Goal: Navigation & Orientation: Find specific page/section

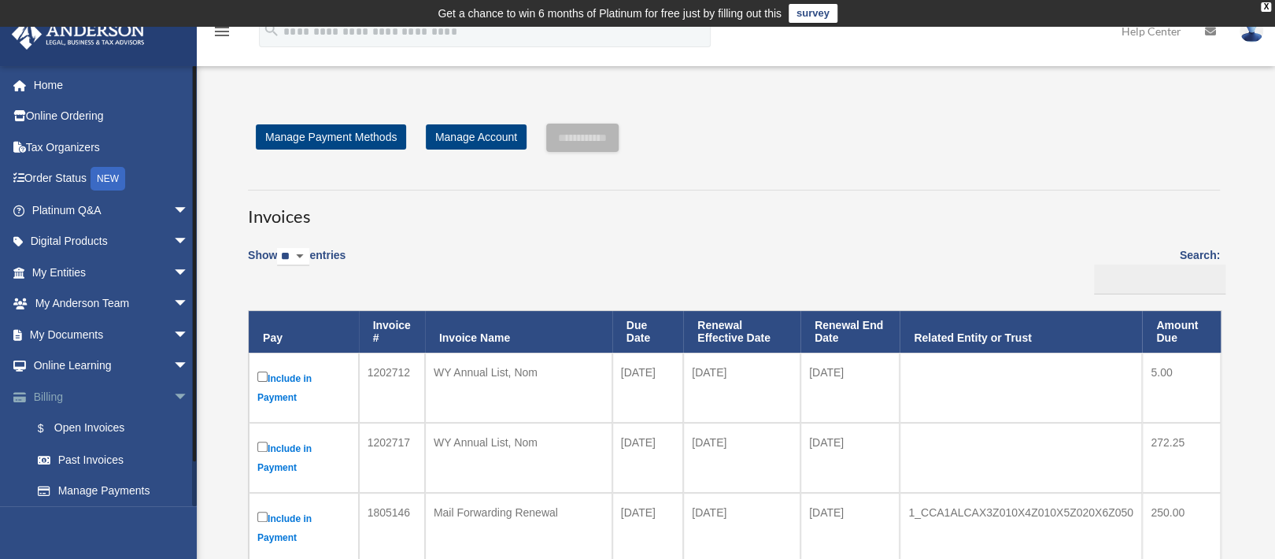
click at [173, 398] on span "arrow_drop_down" at bounding box center [188, 397] width 31 height 32
click at [94, 331] on link "My Documents arrow_drop_down" at bounding box center [111, 334] width 201 height 31
click at [173, 334] on span "arrow_drop_down" at bounding box center [188, 335] width 31 height 32
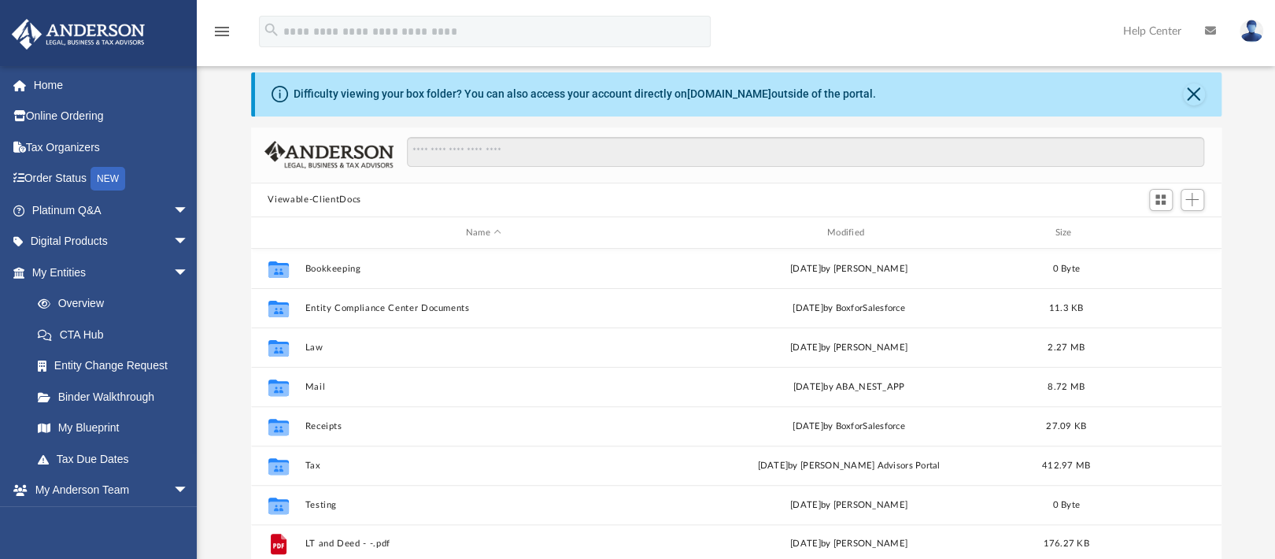
scroll to position [68, 0]
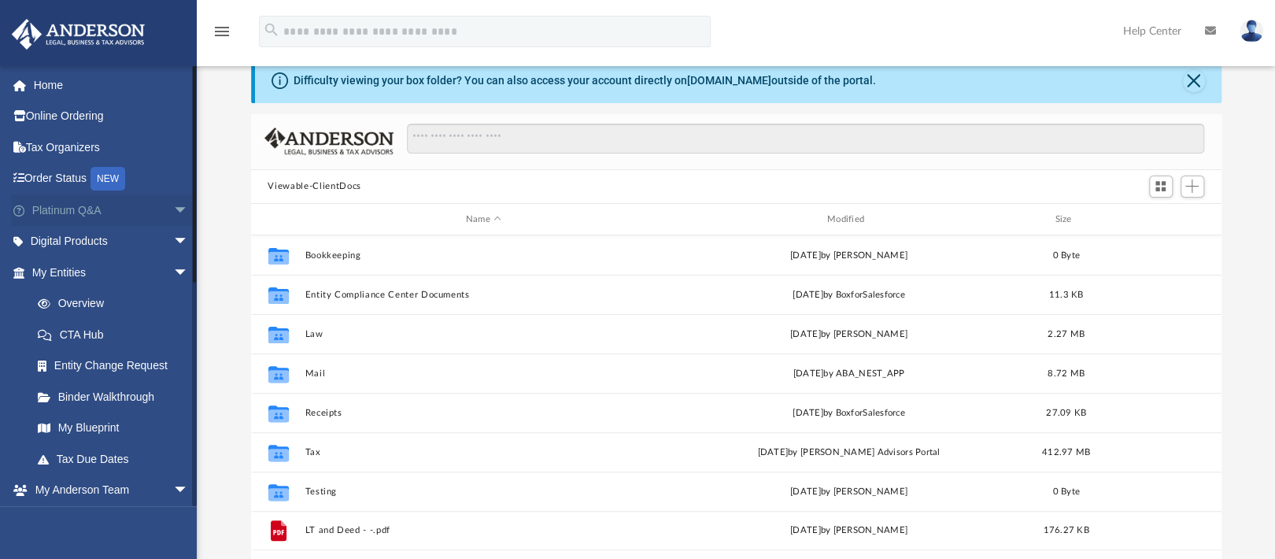
click at [173, 210] on span "arrow_drop_down" at bounding box center [188, 210] width 31 height 32
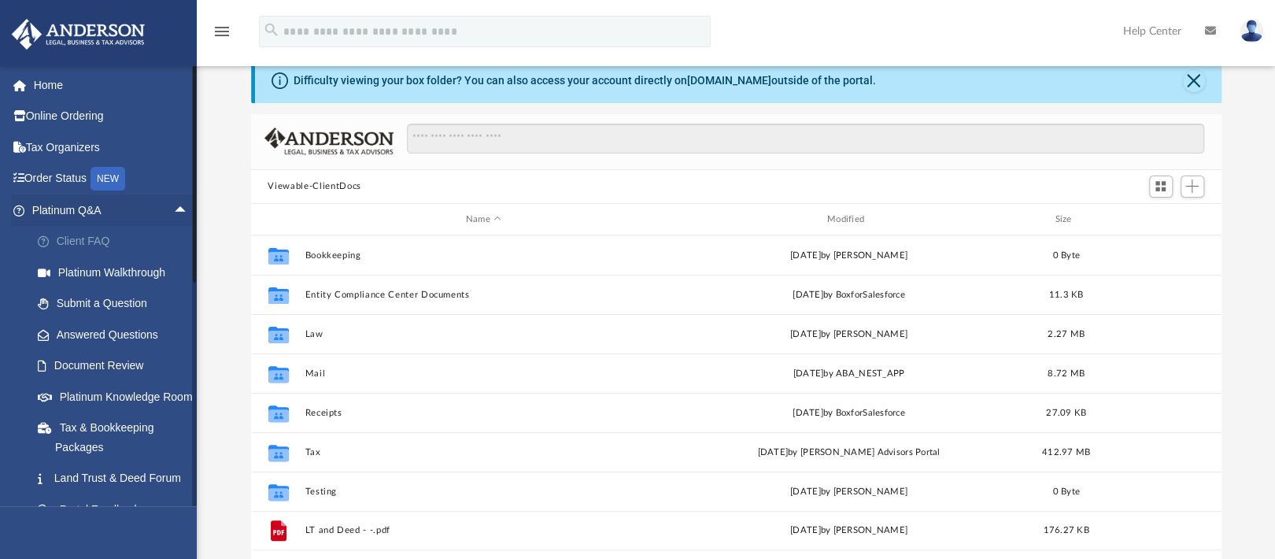
click at [87, 242] on link "Client FAQ" at bounding box center [117, 241] width 190 height 31
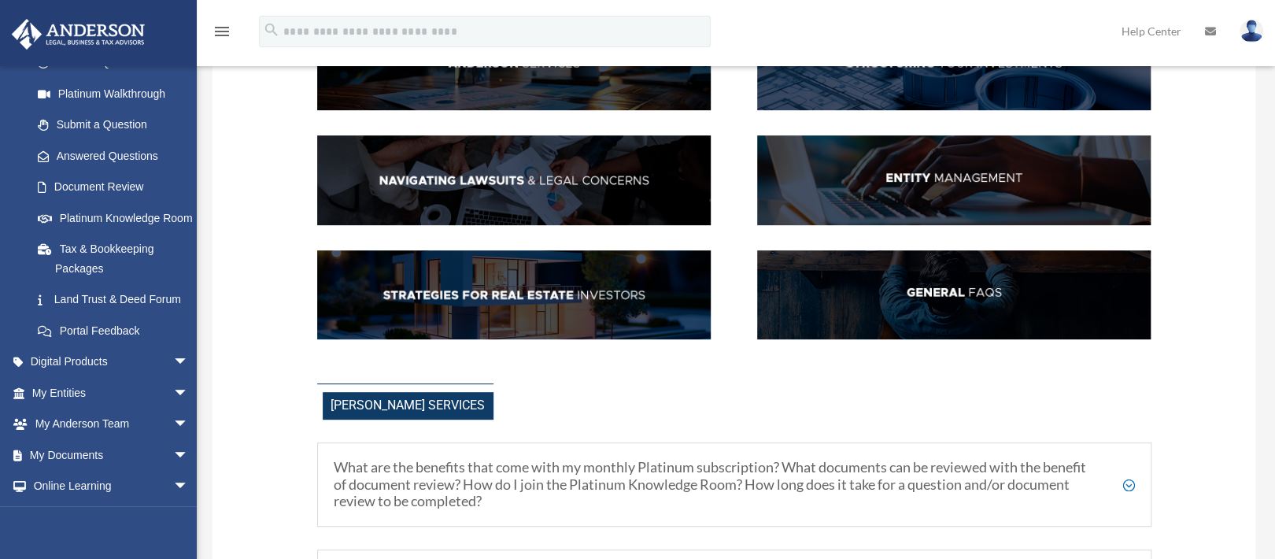
scroll to position [236, 0]
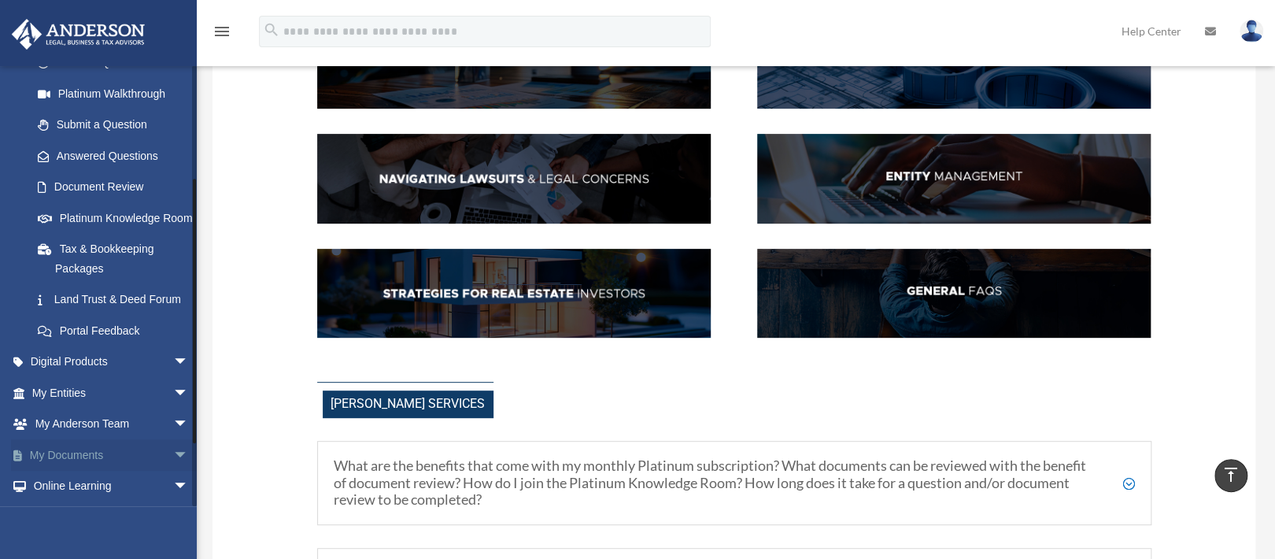
click at [173, 471] on span "arrow_drop_down" at bounding box center [188, 455] width 31 height 32
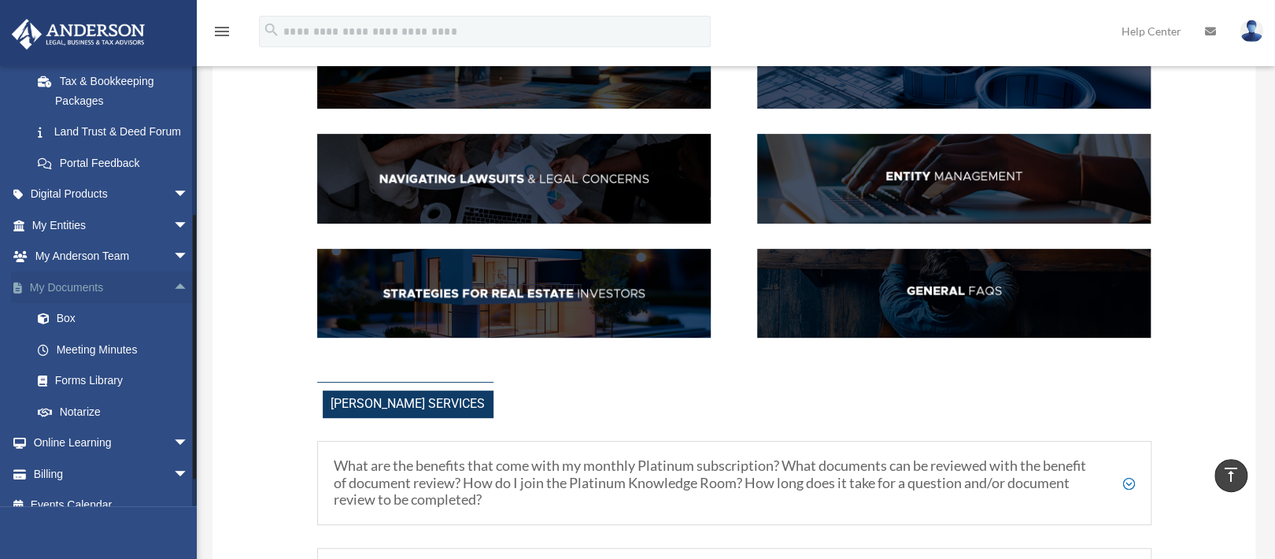
scroll to position [347, 0]
click at [65, 334] on link "Box" at bounding box center [117, 317] width 190 height 31
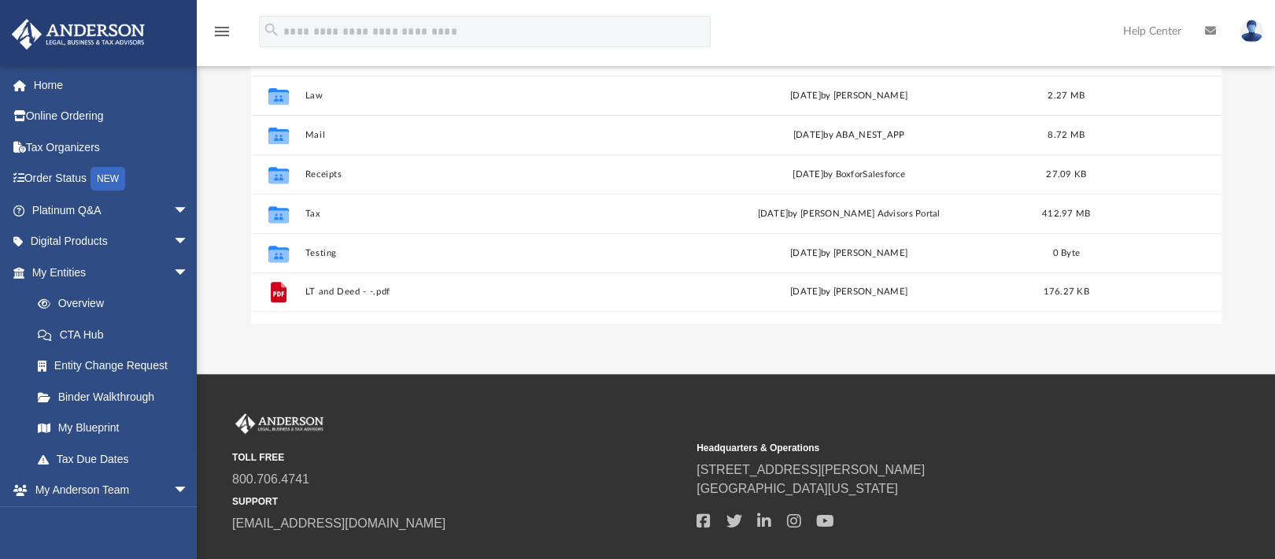
scroll to position [306, 0]
click at [173, 275] on span "arrow_drop_down" at bounding box center [188, 273] width 31 height 32
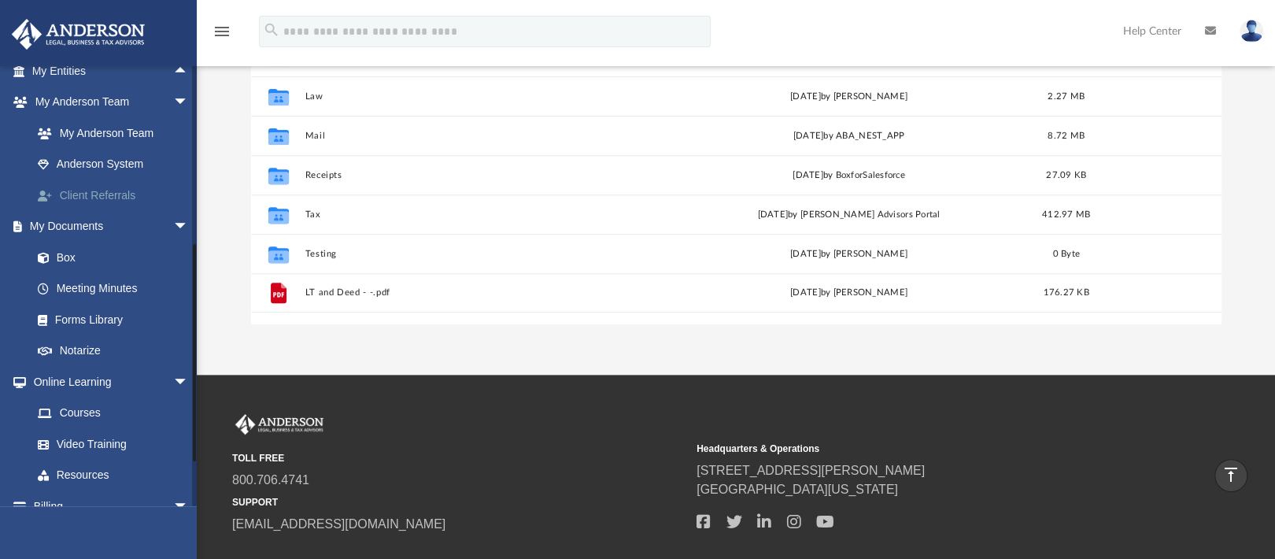
scroll to position [251, 0]
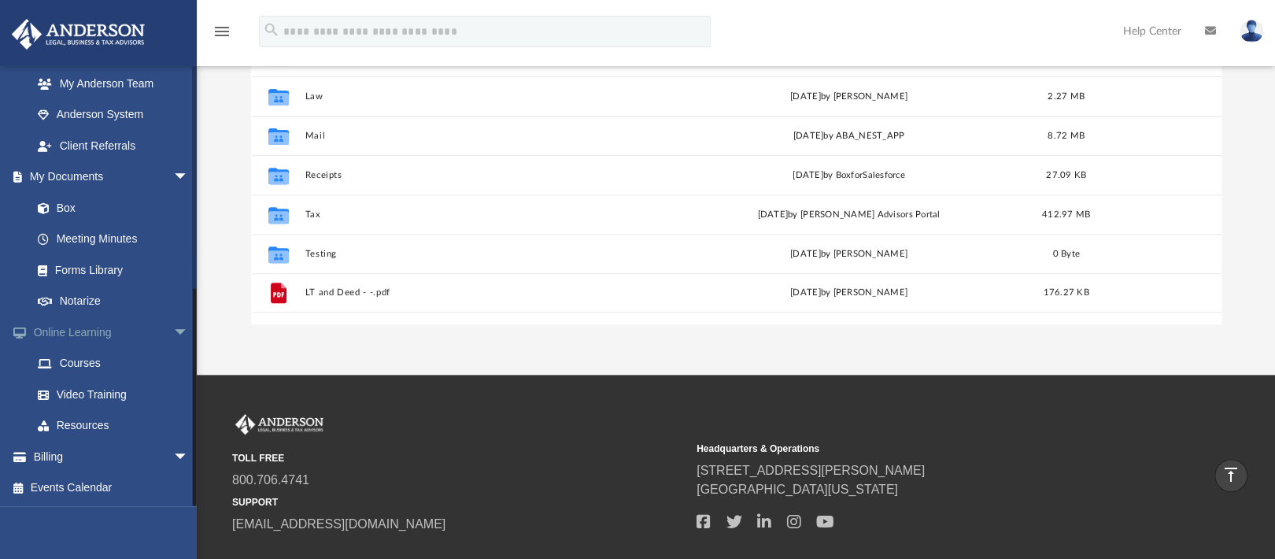
click at [173, 336] on span "arrow_drop_down" at bounding box center [188, 332] width 31 height 32
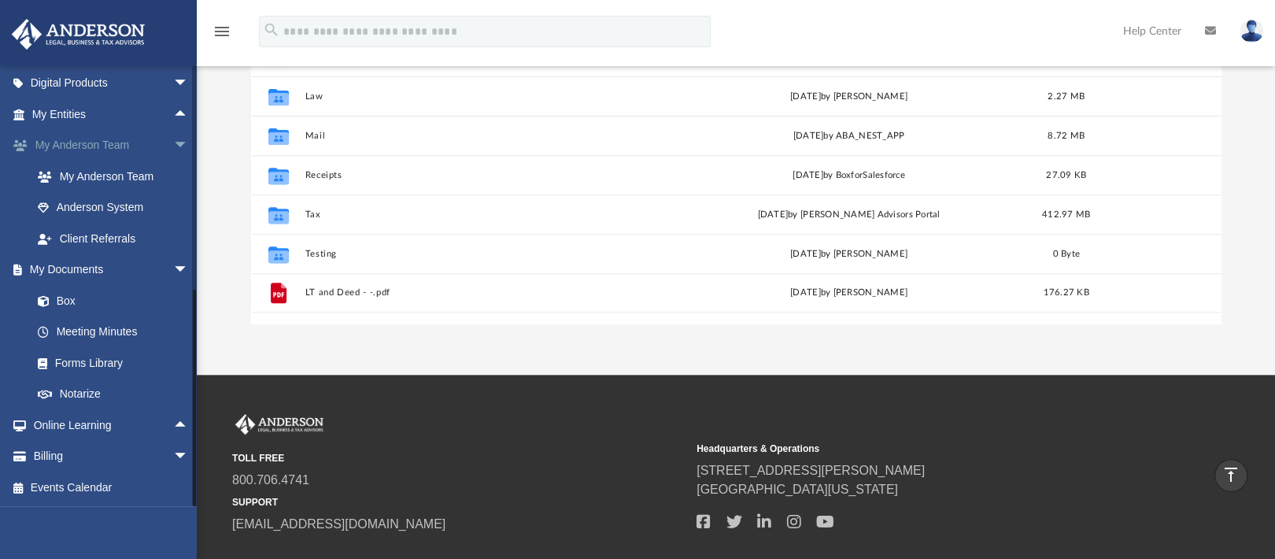
click at [173, 142] on span "arrow_drop_down" at bounding box center [188, 146] width 31 height 32
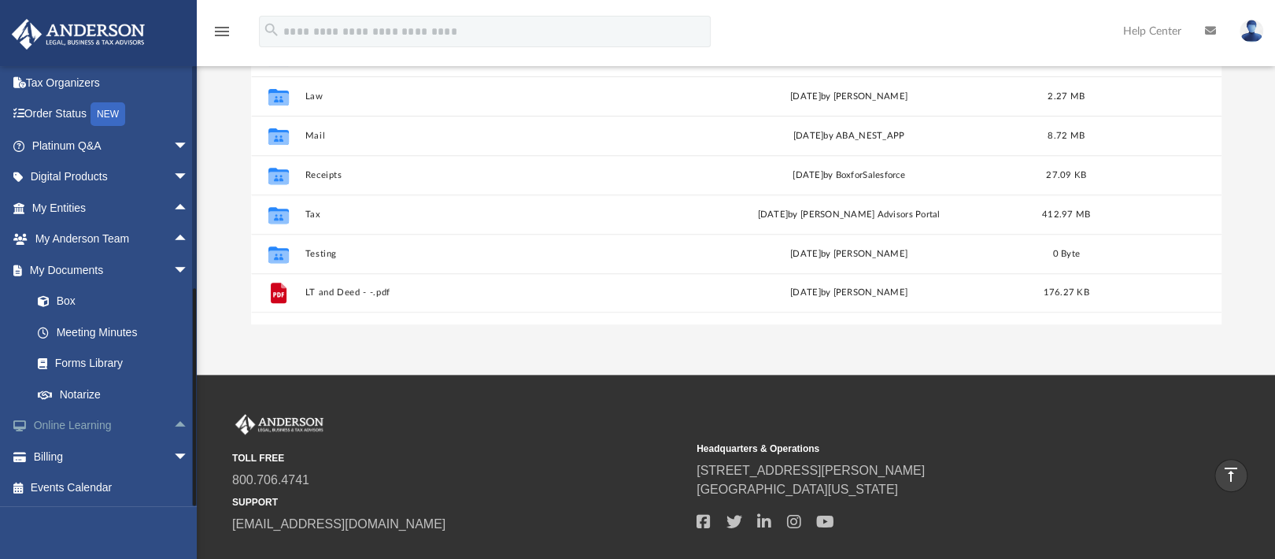
scroll to position [64, 0]
click at [173, 453] on span "arrow_drop_down" at bounding box center [188, 458] width 31 height 32
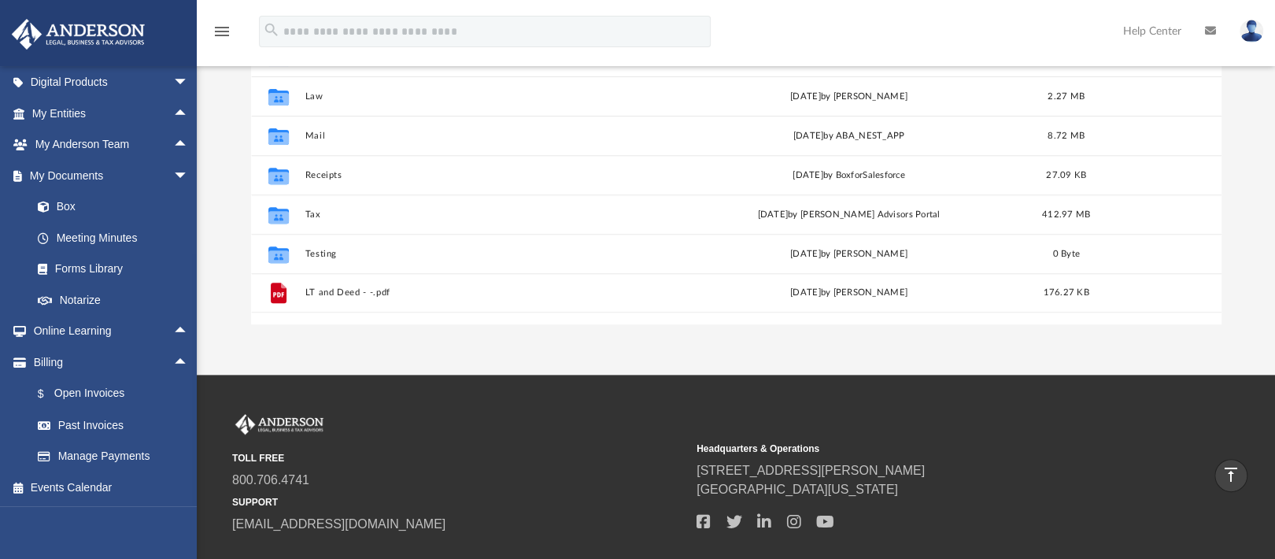
click at [540, 414] on div "TOLL FREE 800.706.4741 SUPPORT info@andersonadvisors.com" at bounding box center [458, 474] width 453 height 120
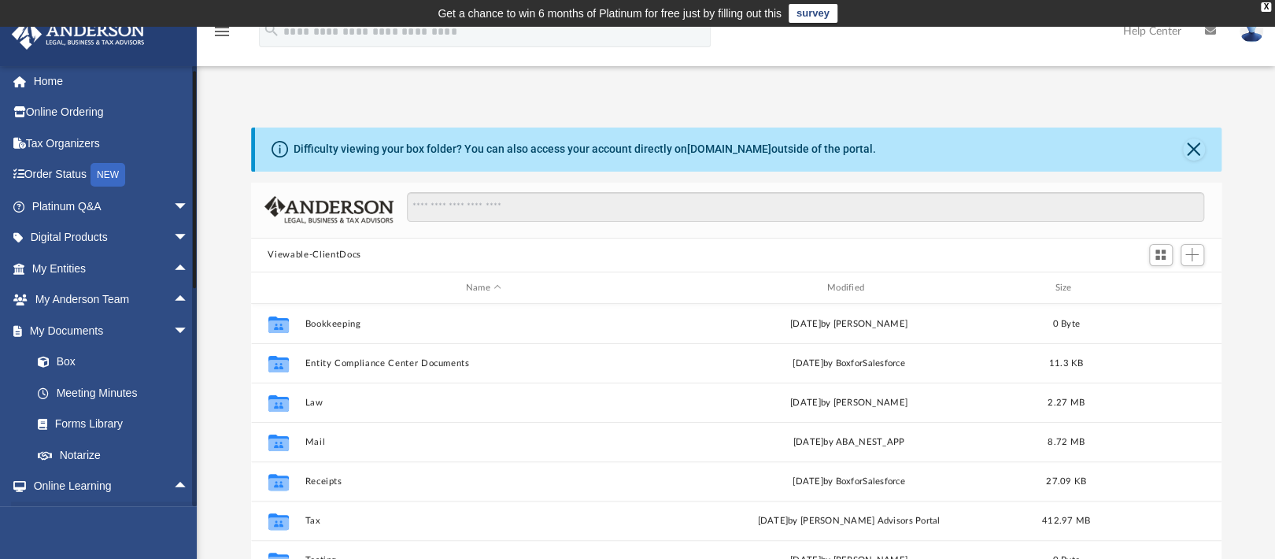
scroll to position [0, 0]
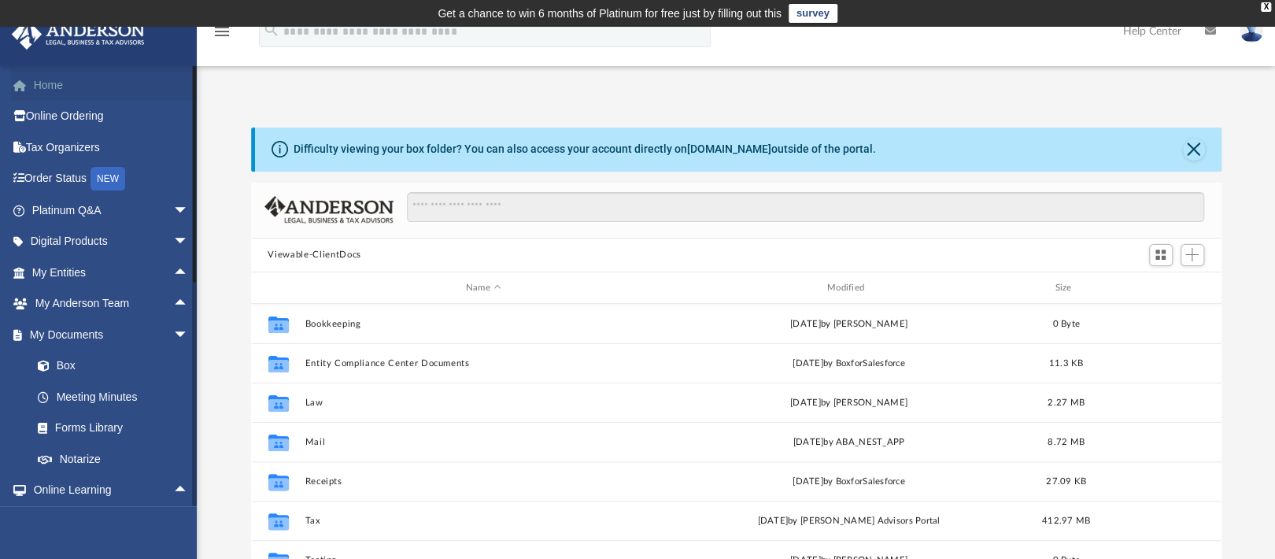
click at [38, 72] on link "Home" at bounding box center [111, 84] width 201 height 31
click at [47, 76] on link "Home" at bounding box center [111, 84] width 201 height 31
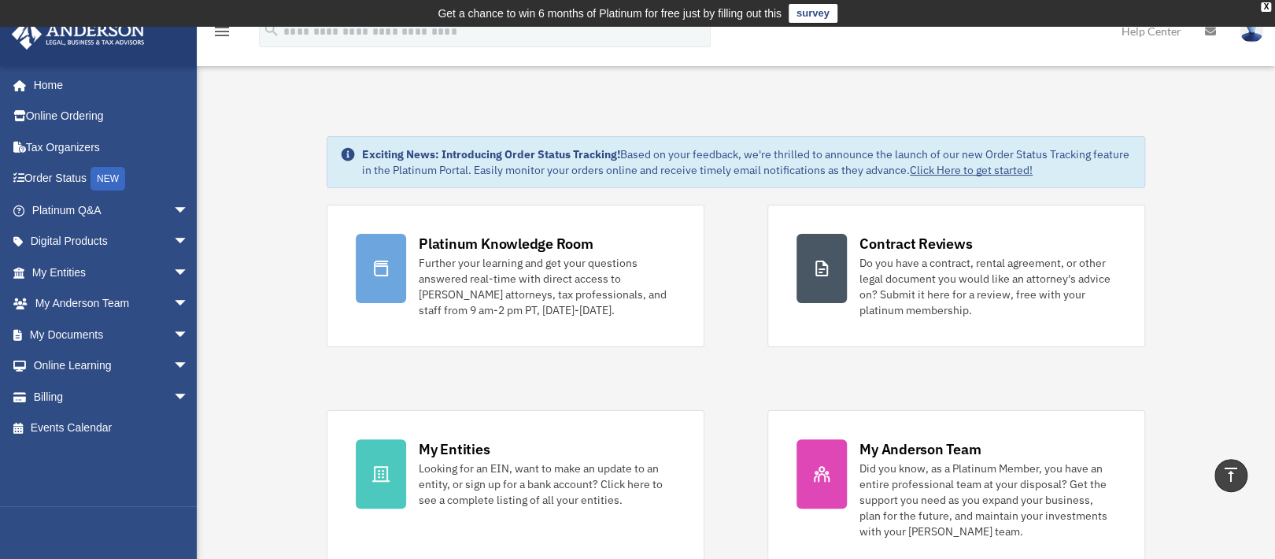
scroll to position [1, 0]
click at [1250, 35] on img at bounding box center [1252, 31] width 24 height 23
click at [1239, 25] on link at bounding box center [1251, 30] width 47 height 69
click at [1248, 43] on link at bounding box center [1251, 30] width 47 height 69
click at [220, 36] on icon "menu" at bounding box center [222, 31] width 19 height 19
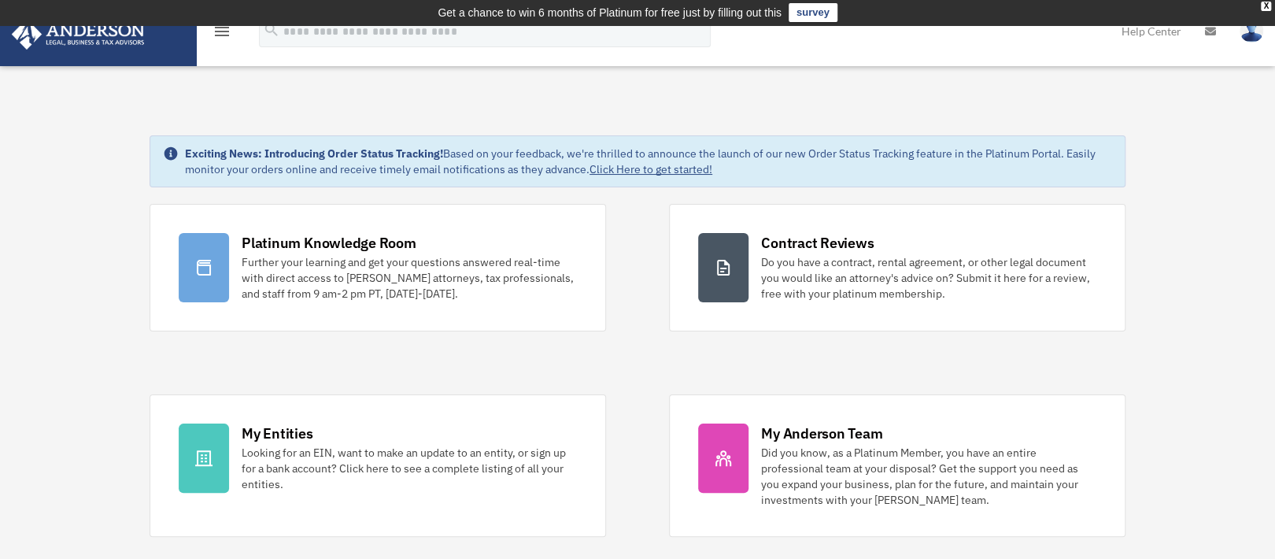
click at [220, 36] on icon "menu" at bounding box center [222, 31] width 19 height 19
